Goal: Information Seeking & Learning: Learn about a topic

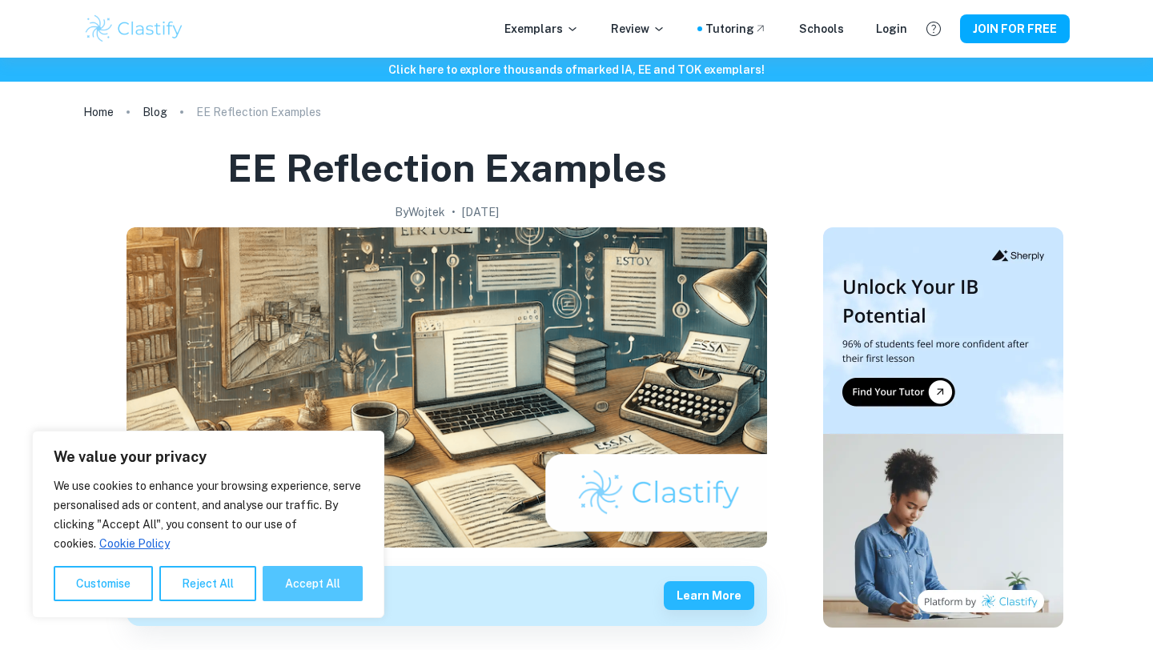
click at [307, 588] on button "Accept All" at bounding box center [313, 583] width 100 height 35
checkbox input "true"
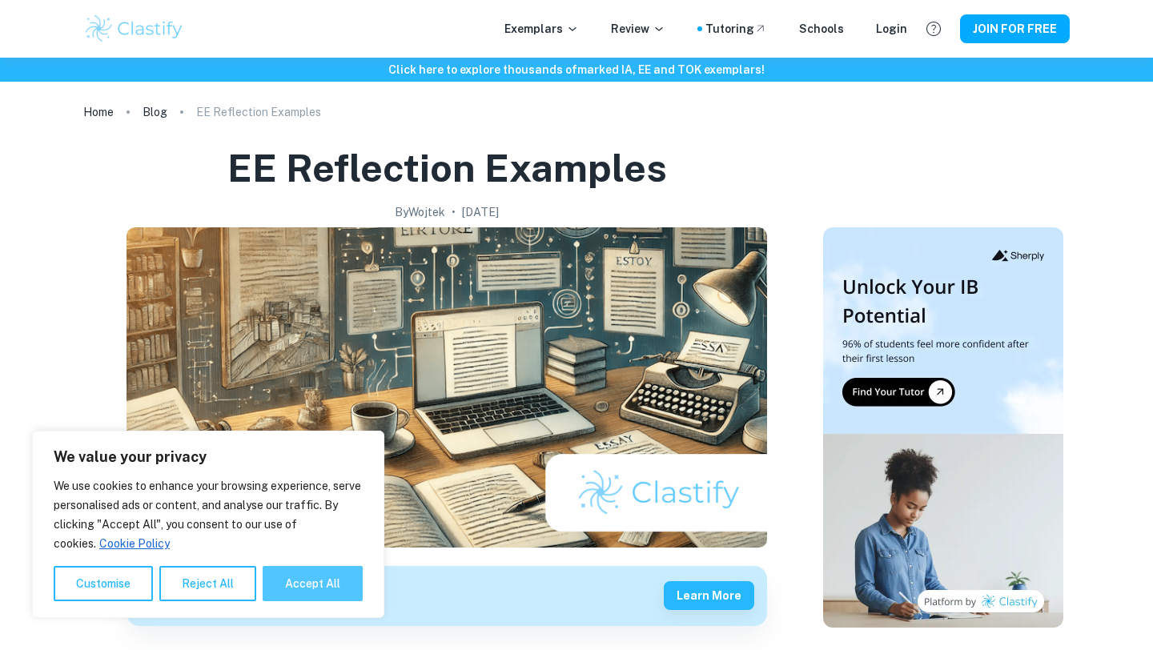
checkbox input "true"
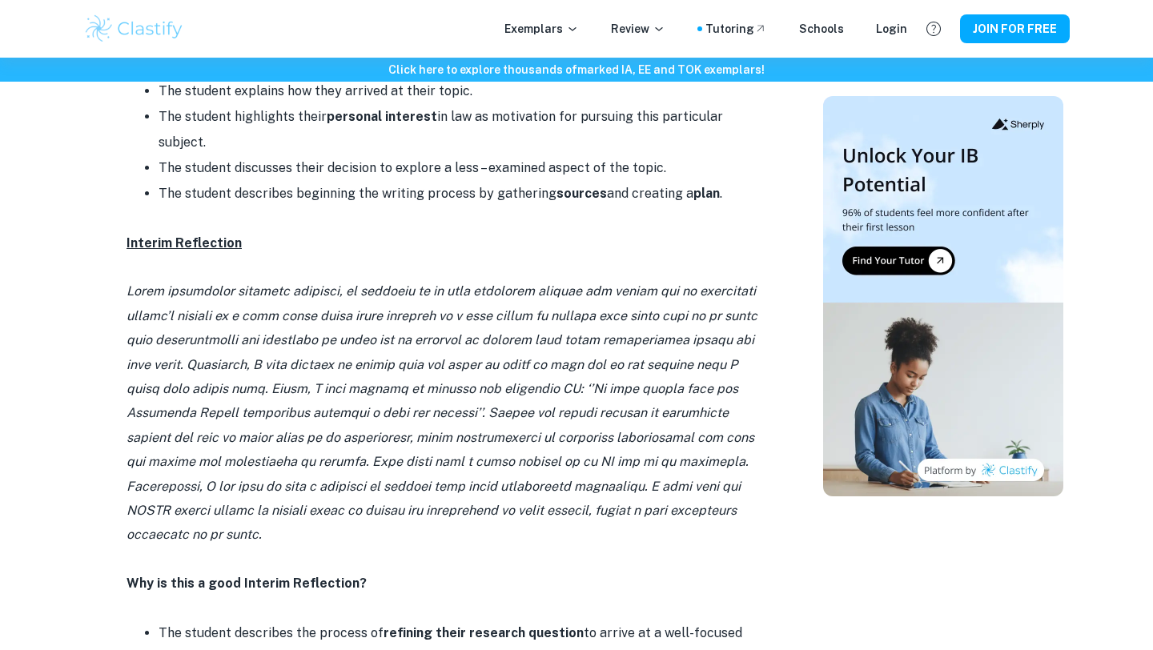
scroll to position [1105, 0]
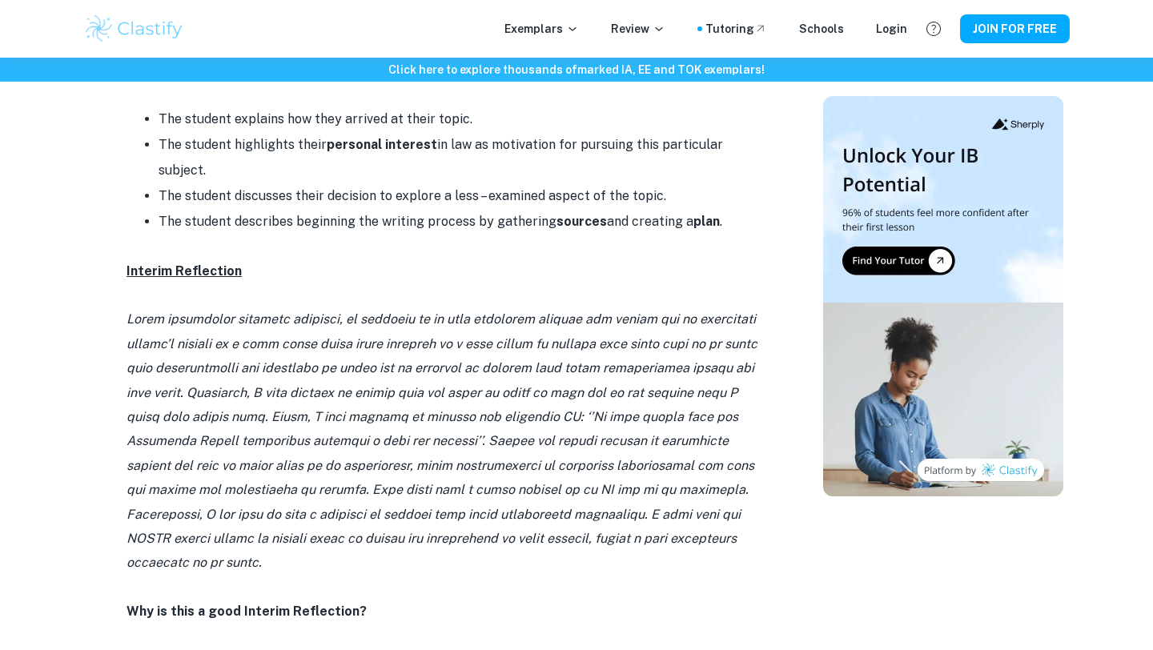
scroll to position [1075, 0]
